Goal: Book appointment/travel/reservation

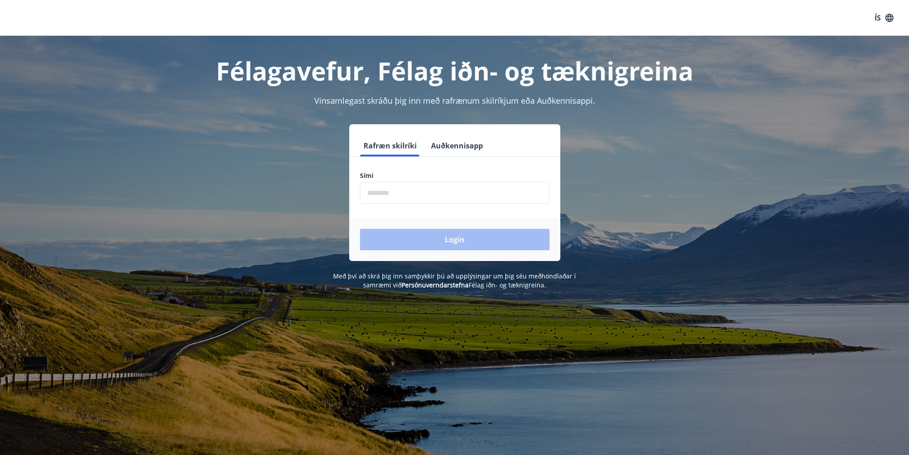
click at [403, 194] on input "phone" at bounding box center [455, 193] width 190 height 22
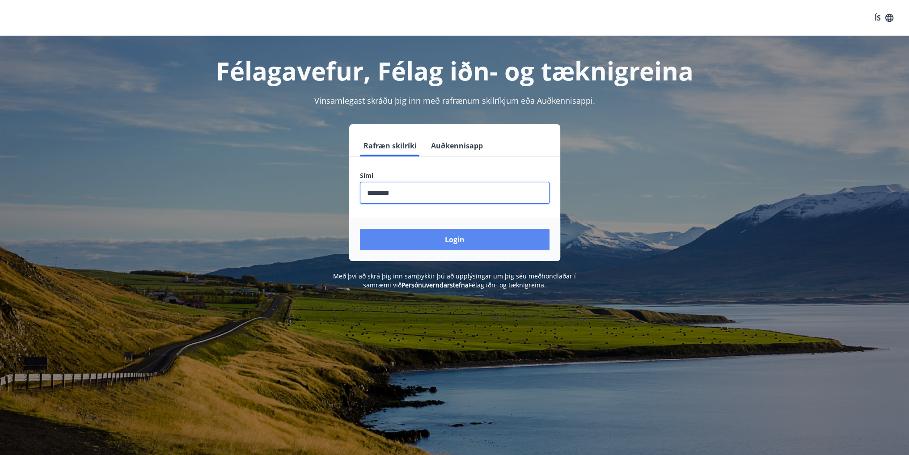
type input "********"
click at [461, 240] on button "Login" at bounding box center [455, 239] width 190 height 21
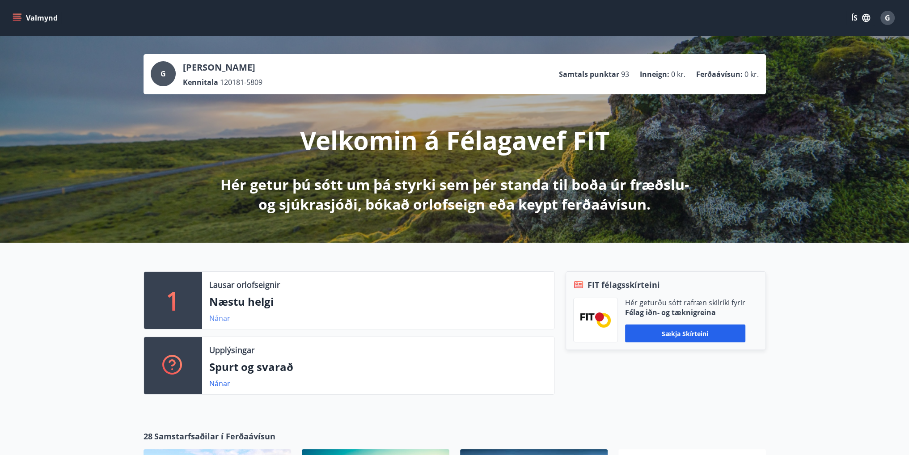
click at [223, 321] on link "Nánar" at bounding box center [219, 318] width 21 height 10
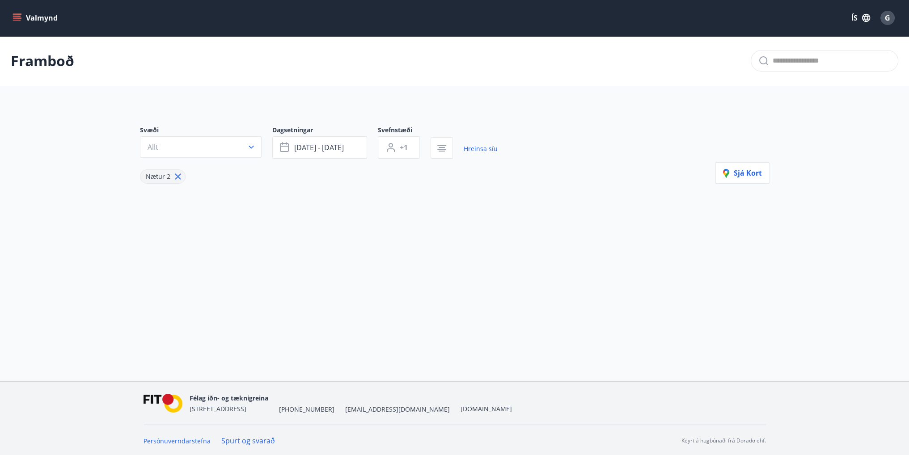
type input "*"
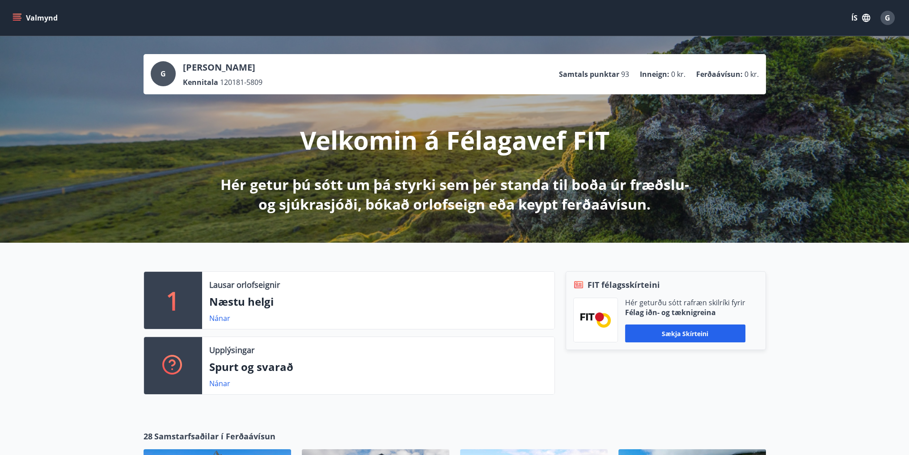
click at [16, 17] on icon "menu" at bounding box center [17, 16] width 8 height 1
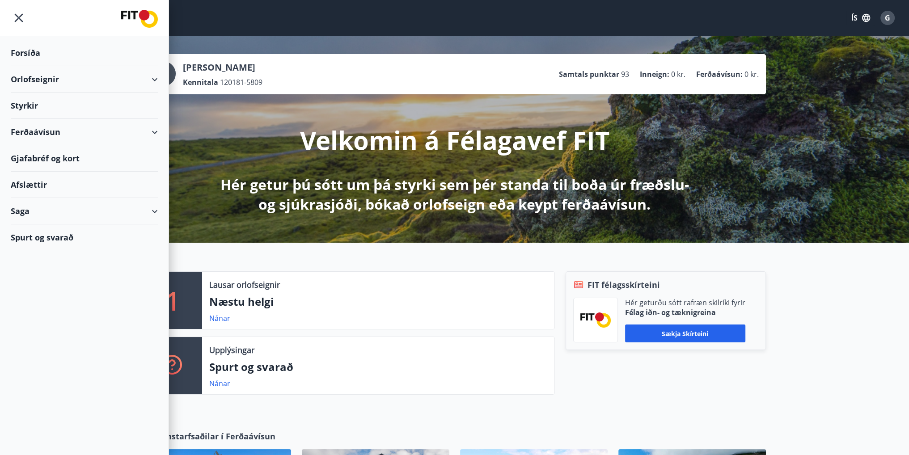
click at [29, 74] on div "Orlofseignir" at bounding box center [84, 79] width 147 height 26
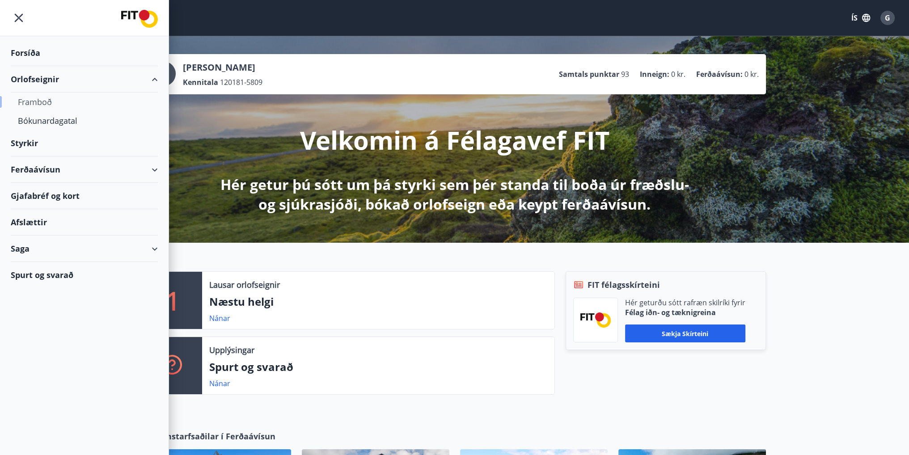
click at [41, 97] on div "Framboð" at bounding box center [84, 102] width 133 height 19
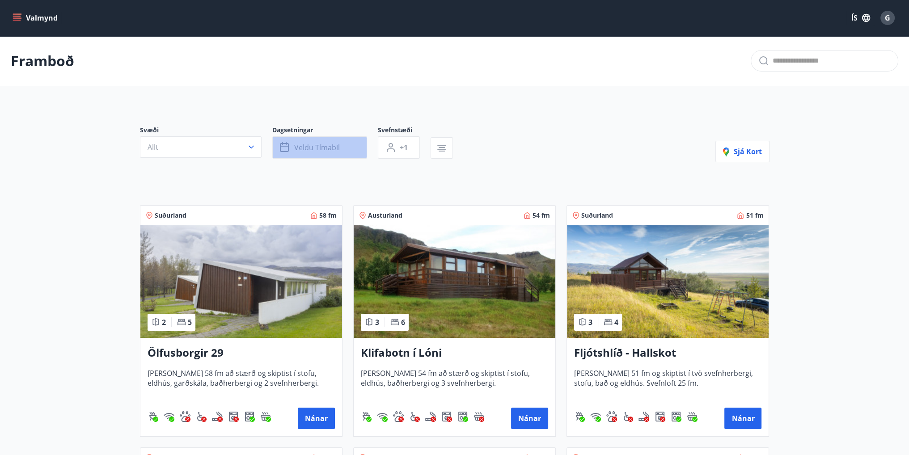
click at [354, 147] on button "Veldu tímabil" at bounding box center [319, 147] width 95 height 22
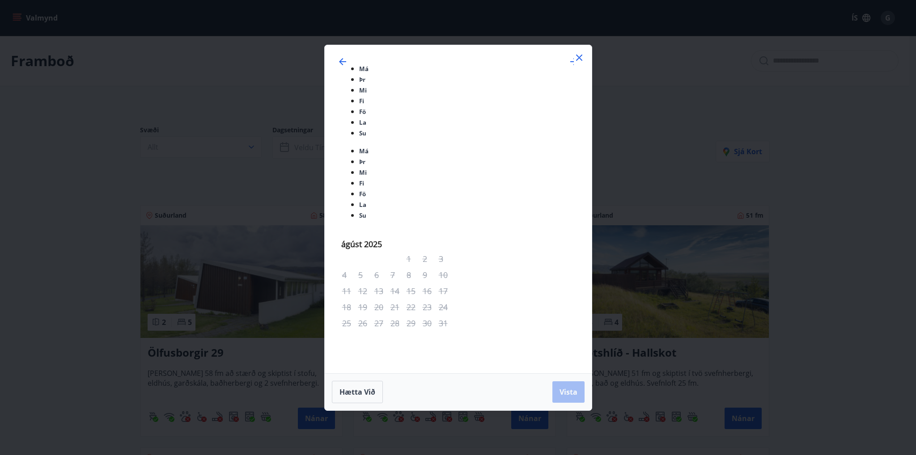
click at [413, 430] on div "19" at bounding box center [413, 437] width 15 height 15
click at [446, 430] on div "21" at bounding box center [446, 437] width 15 height 15
click at [563, 387] on span "Vista" at bounding box center [568, 392] width 18 height 10
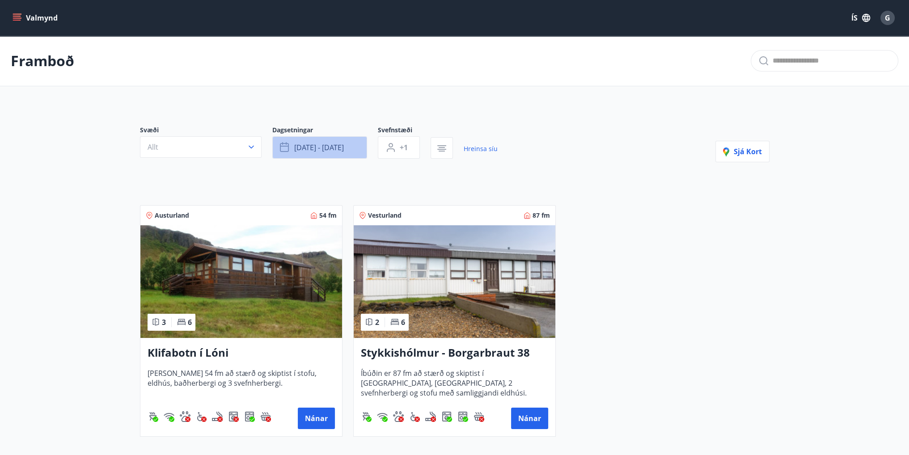
click at [354, 150] on button "sep 19 - sep 21" at bounding box center [319, 147] width 95 height 22
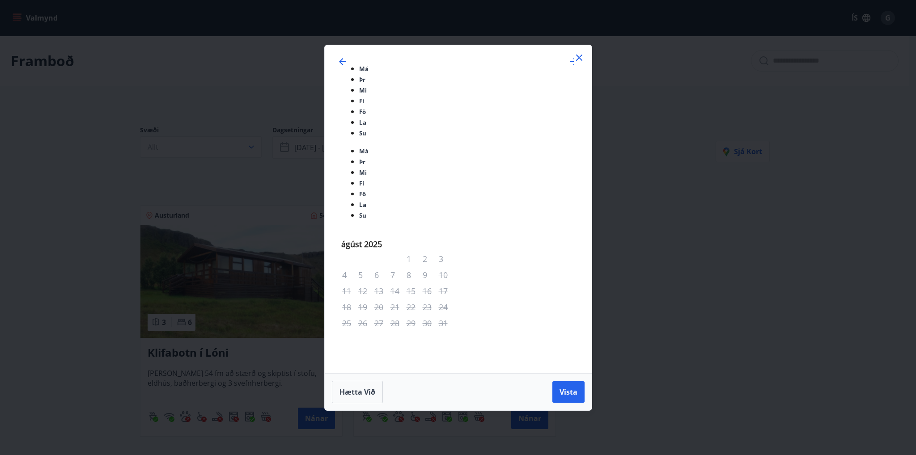
click at [567, 387] on span "Vista" at bounding box center [568, 392] width 18 height 10
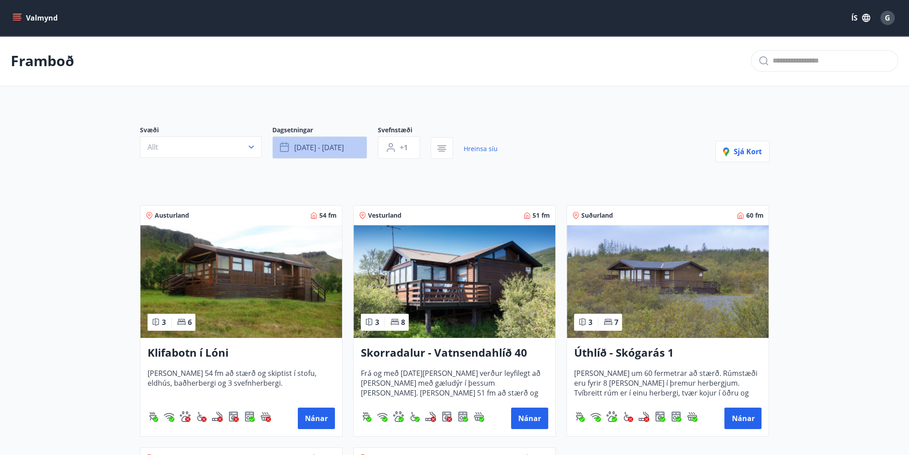
click at [352, 152] on button "okt 03 - okt 05" at bounding box center [319, 147] width 95 height 22
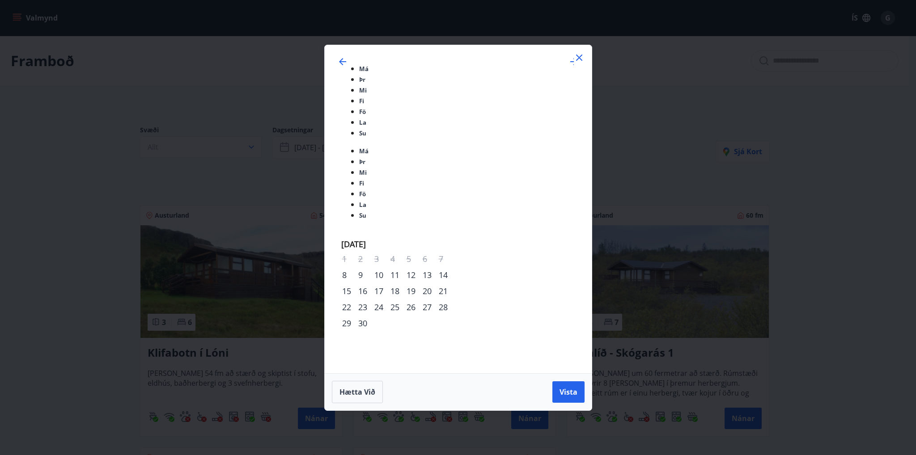
click at [410, 430] on div "17" at bounding box center [413, 437] width 15 height 15
click at [445, 430] on div "19" at bounding box center [446, 437] width 15 height 15
click at [566, 387] on span "Vista" at bounding box center [568, 392] width 18 height 10
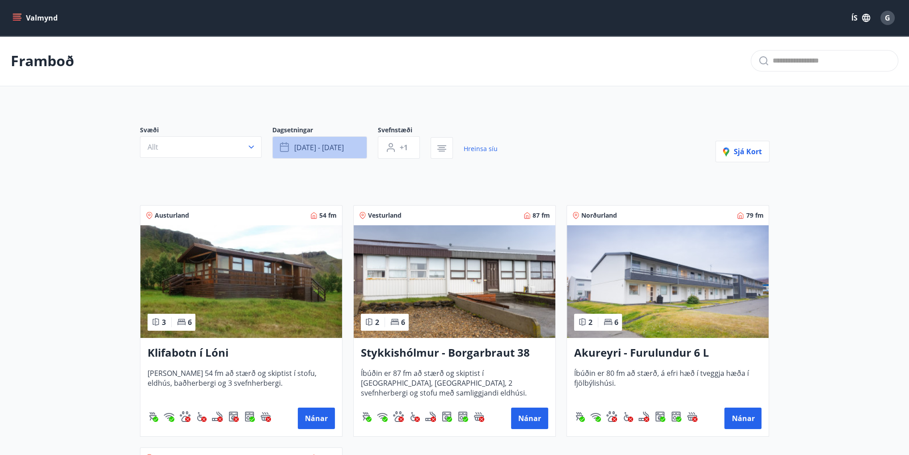
click at [353, 146] on button "okt 17 - okt 19" at bounding box center [319, 147] width 95 height 22
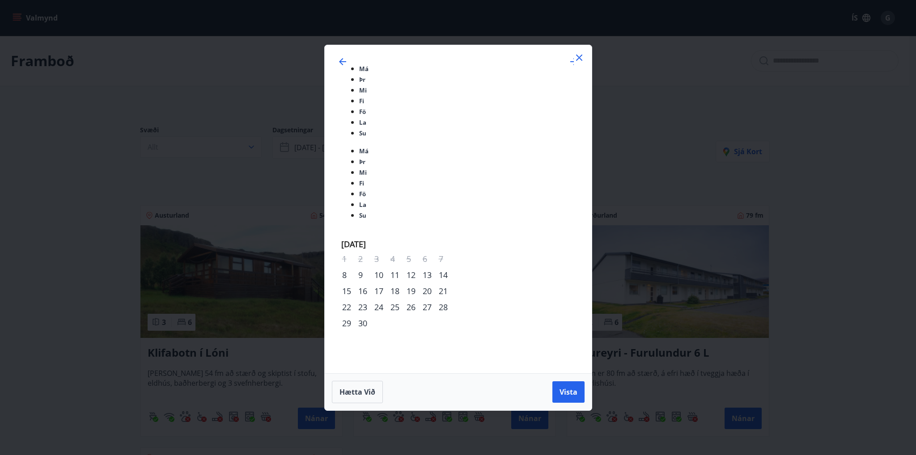
click at [572, 387] on span "Vista" at bounding box center [568, 392] width 18 height 10
